Goal: Task Accomplishment & Management: Manage account settings

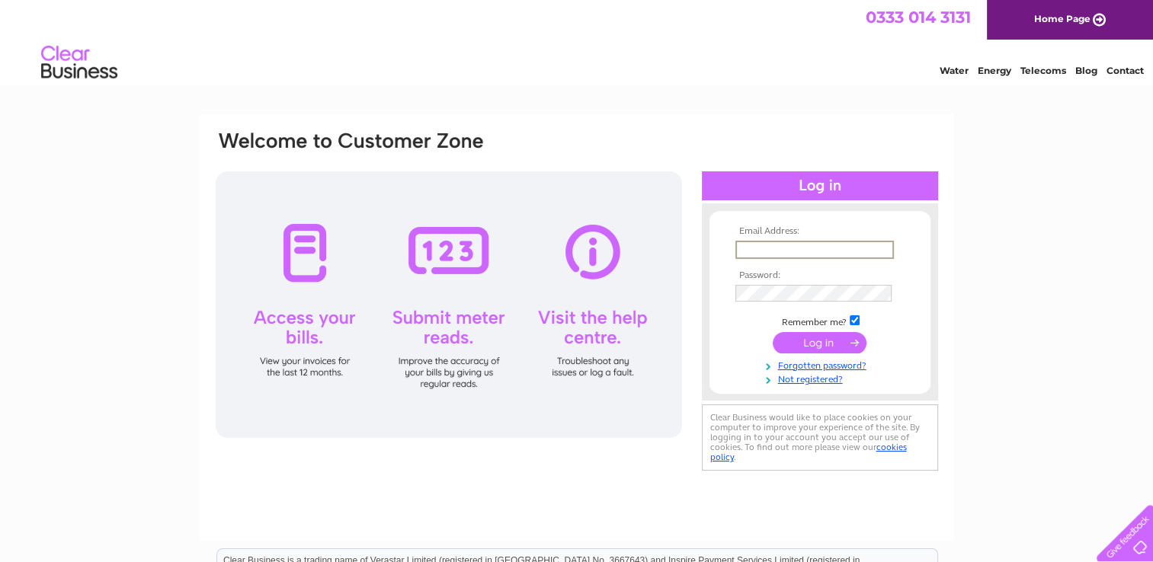
click at [786, 248] on input "text" at bounding box center [814, 250] width 159 height 18
type input "t.yuliia92@gmail.com"
click at [773, 332] on input "submit" at bounding box center [820, 342] width 94 height 21
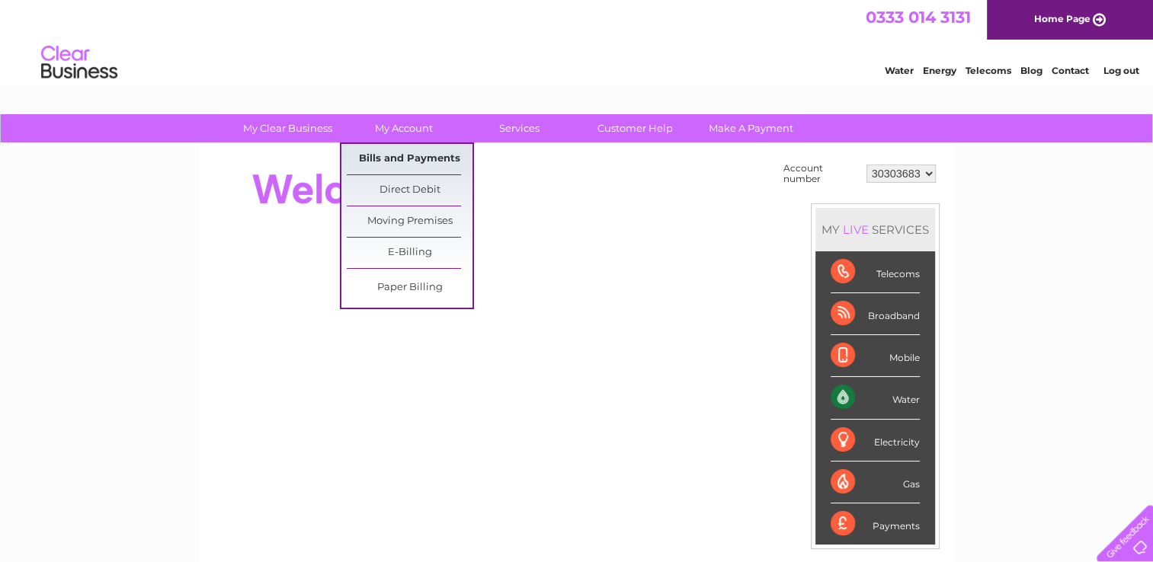
click at [405, 159] on link "Bills and Payments" at bounding box center [410, 159] width 126 height 30
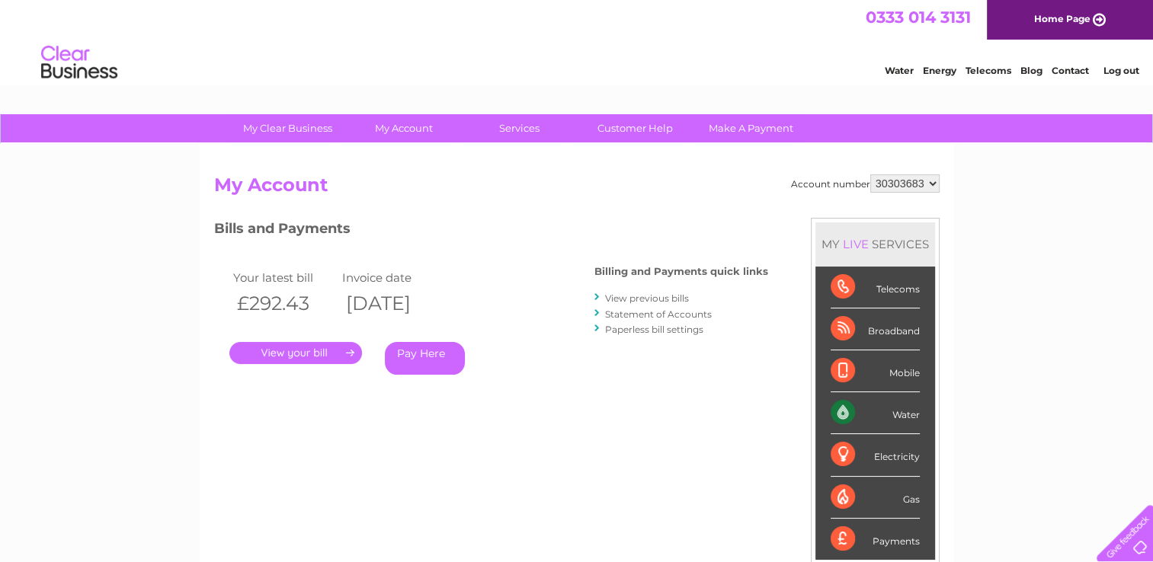
click at [1103, 69] on link "Log out" at bounding box center [1121, 70] width 36 height 11
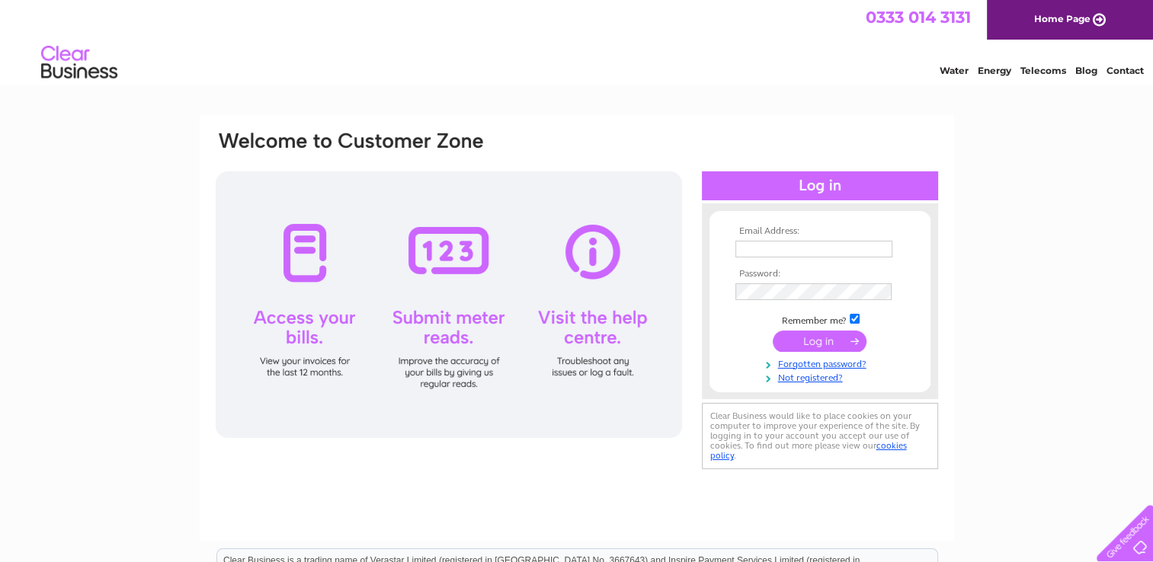
click at [793, 252] on input "text" at bounding box center [813, 249] width 157 height 17
